Goal: Task Accomplishment & Management: Complete application form

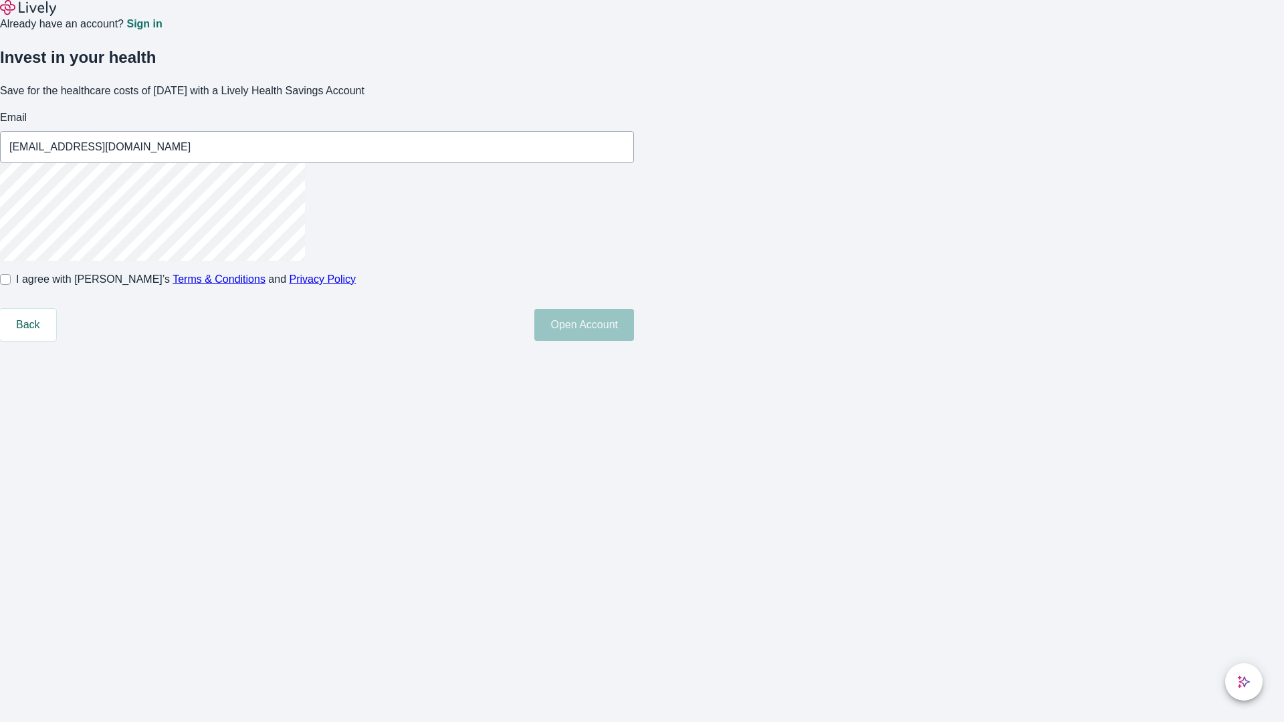
click at [11, 285] on input "I agree with Lively’s Terms & Conditions and Privacy Policy" at bounding box center [5, 279] width 11 height 11
checkbox input "true"
click at [634, 341] on button "Open Account" at bounding box center [584, 325] width 100 height 32
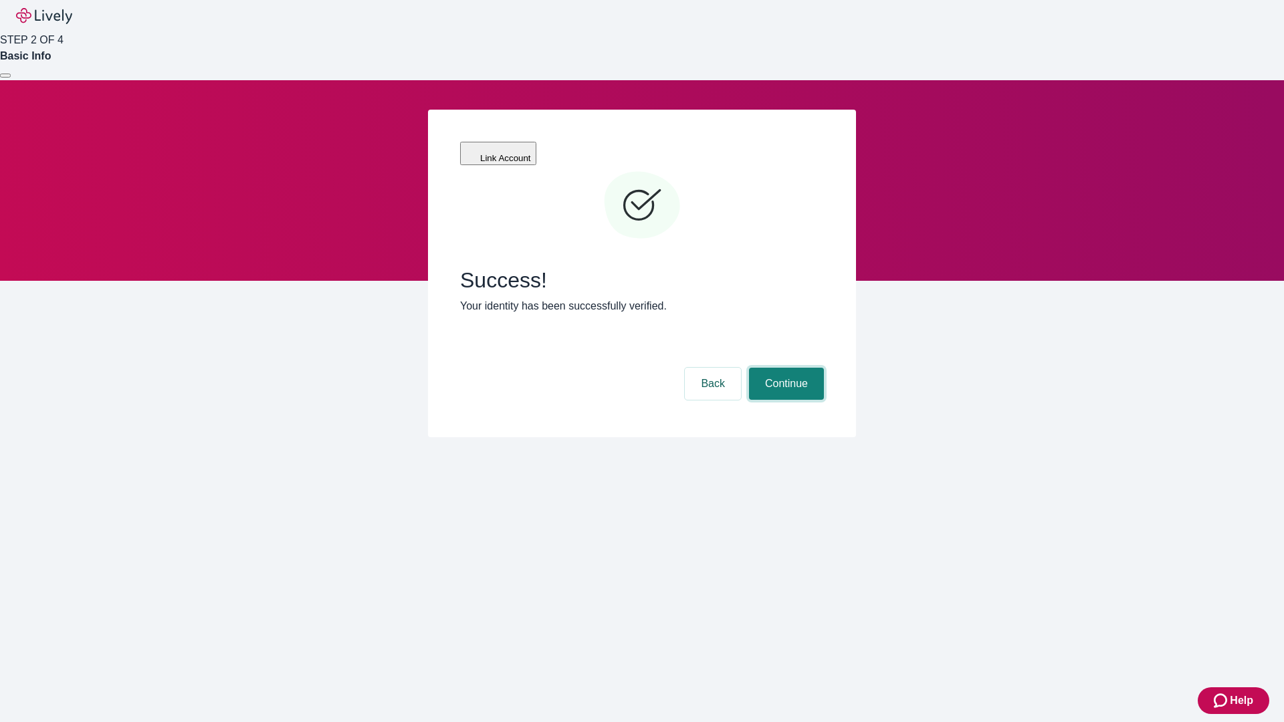
click at [785, 368] on button "Continue" at bounding box center [786, 384] width 75 height 32
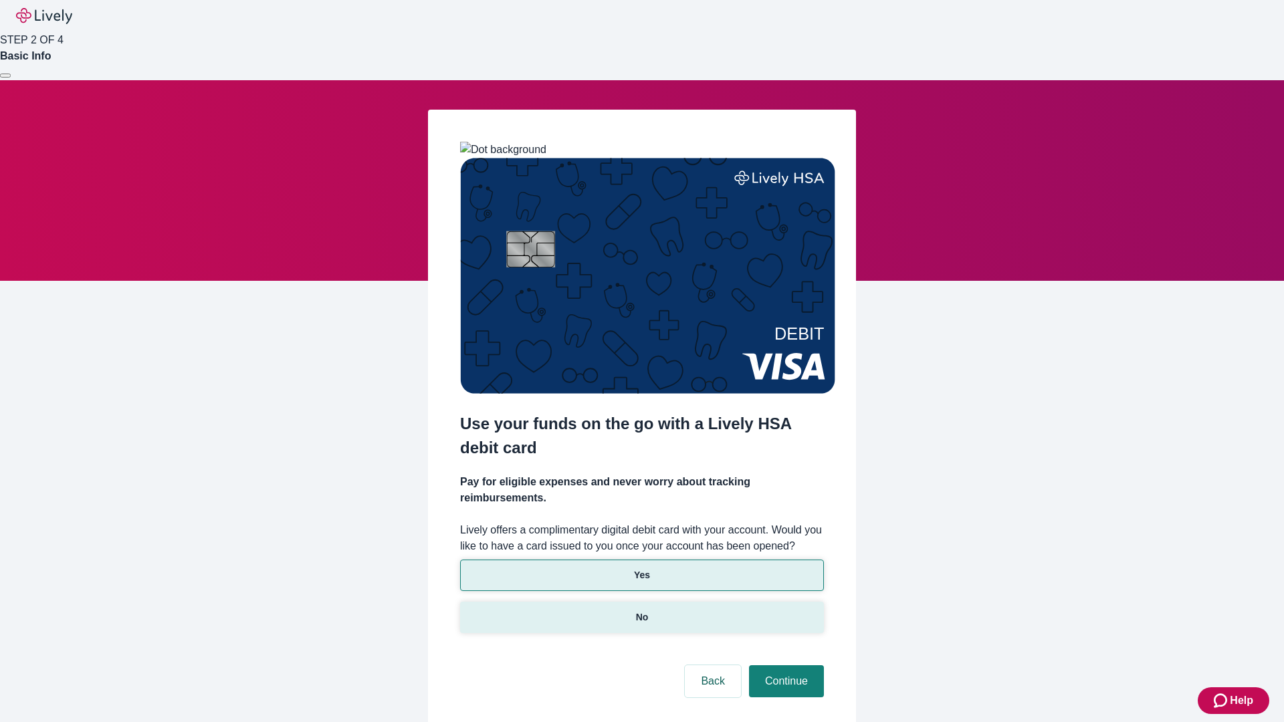
click at [641, 611] on p "No" at bounding box center [642, 618] width 13 height 14
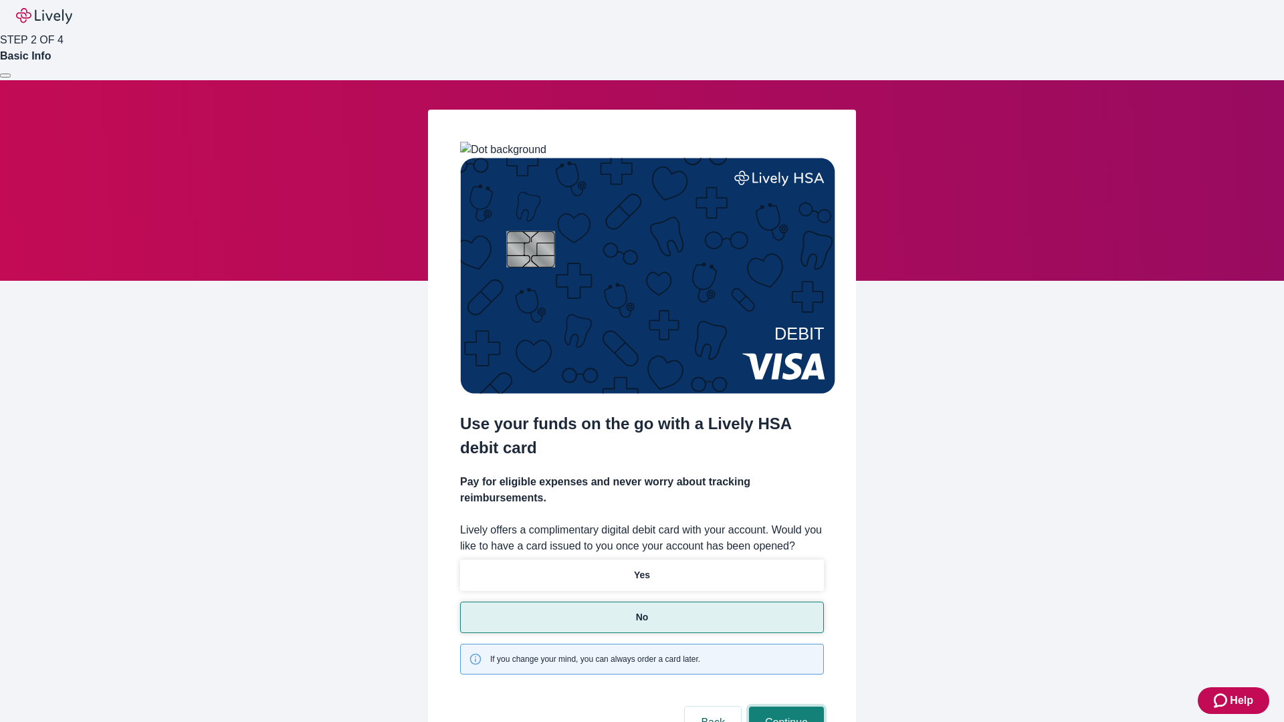
click at [785, 707] on button "Continue" at bounding box center [786, 723] width 75 height 32
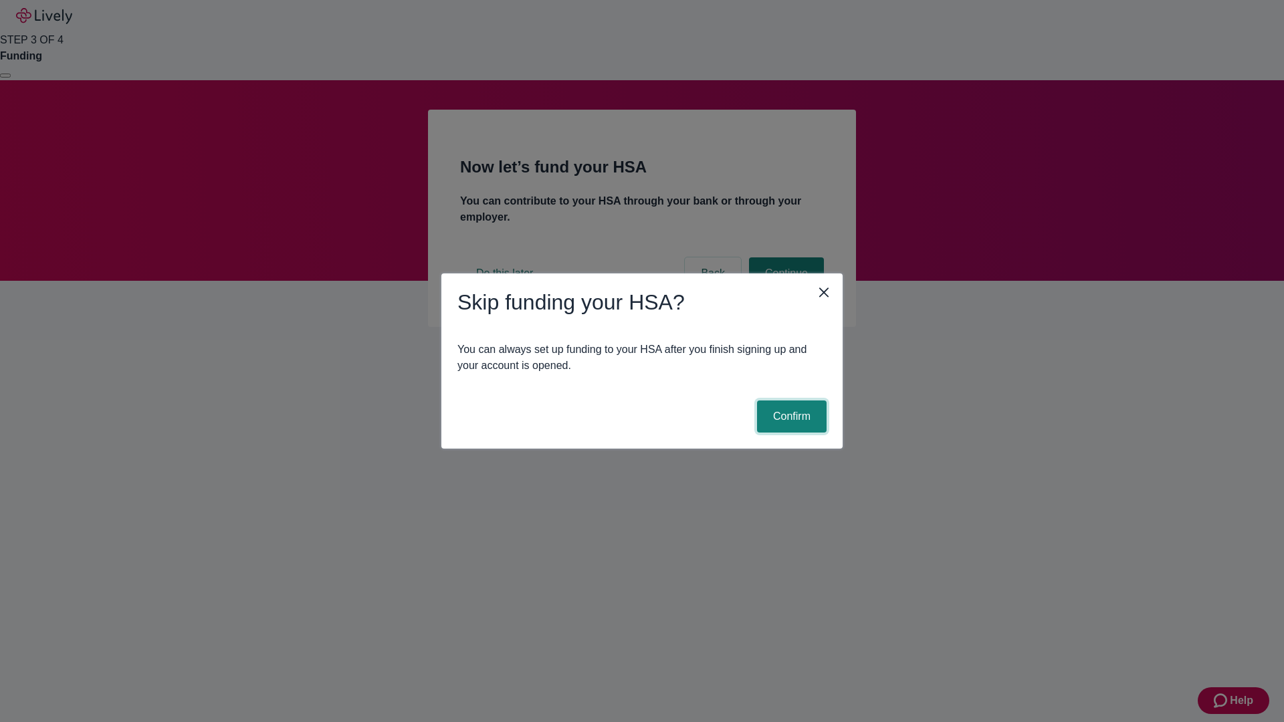
click at [790, 417] on button "Confirm" at bounding box center [792, 417] width 70 height 32
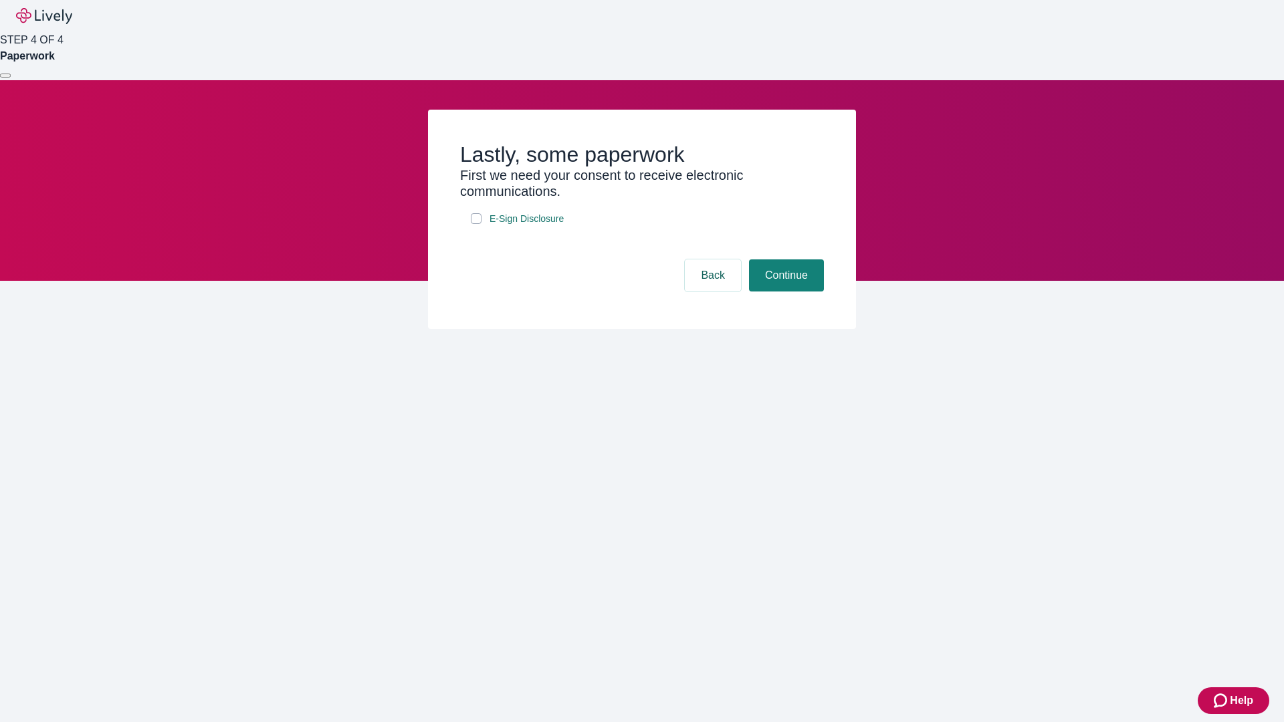
click at [476, 224] on input "E-Sign Disclosure" at bounding box center [476, 218] width 11 height 11
checkbox input "true"
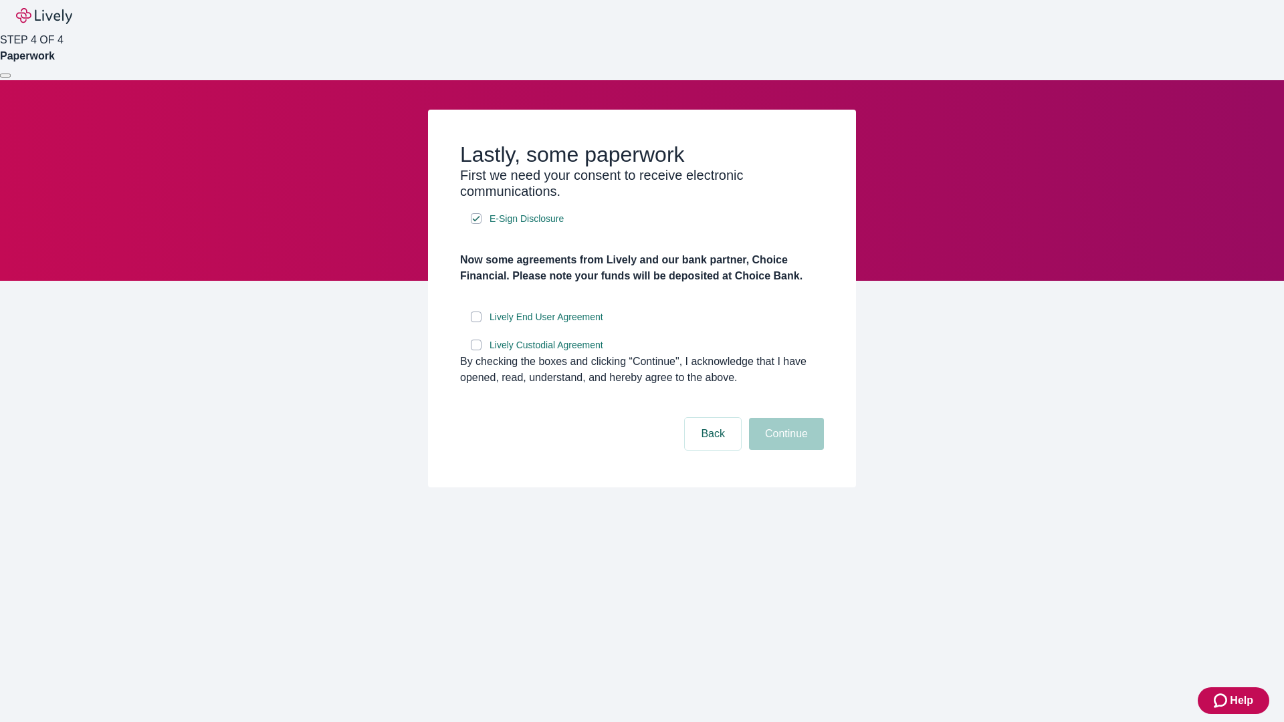
click at [476, 322] on input "Lively End User Agreement" at bounding box center [476, 317] width 11 height 11
checkbox input "true"
click at [476, 350] on input "Lively Custodial Agreement" at bounding box center [476, 345] width 11 height 11
checkbox input "true"
click at [785, 450] on button "Continue" at bounding box center [786, 434] width 75 height 32
